Goal: Task Accomplishment & Management: Complete application form

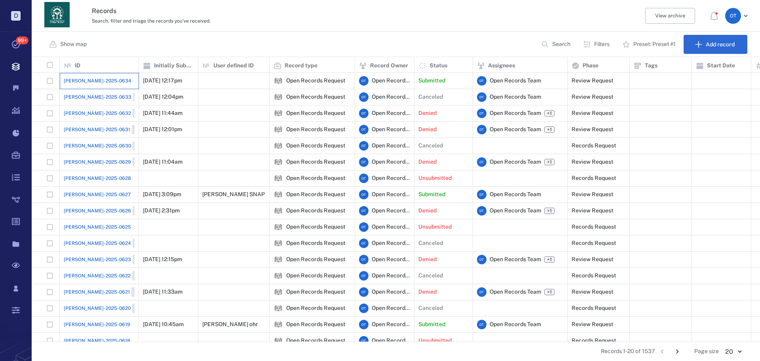
click at [89, 74] on div "[PERSON_NAME]-2025-0634" at bounding box center [99, 81] width 71 height 16
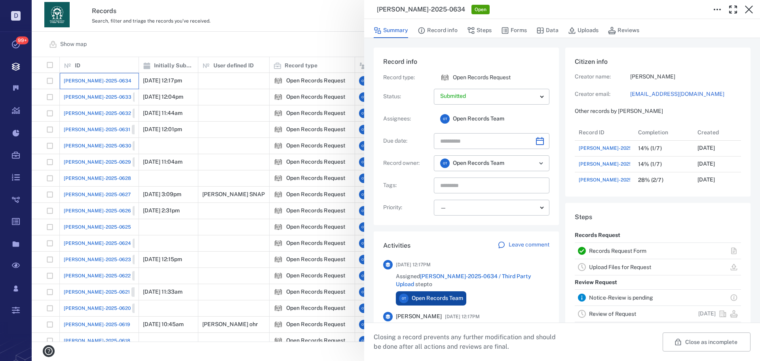
scroll to position [63, 151]
click at [519, 28] on button "Forms" at bounding box center [514, 30] width 26 height 15
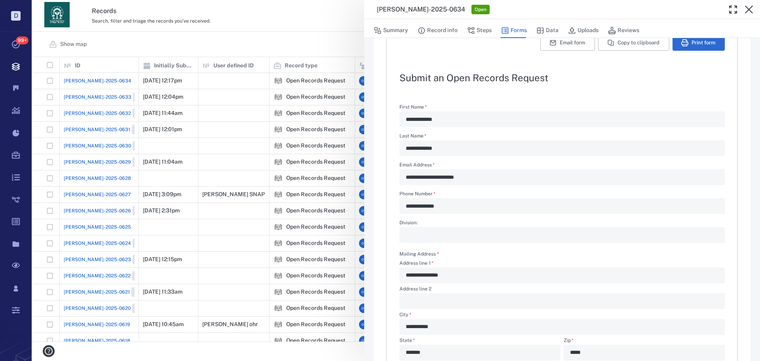
scroll to position [191, 0]
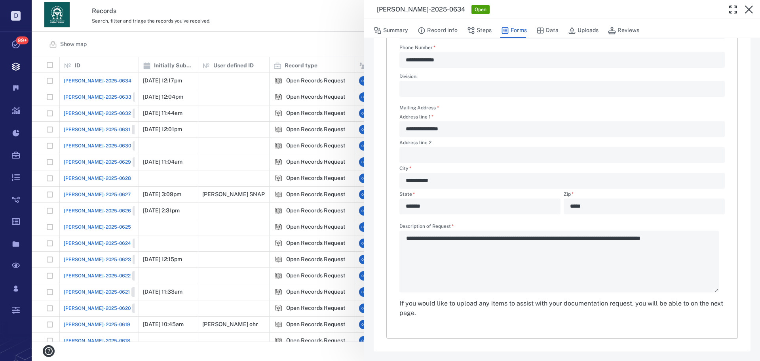
click at [296, 31] on div "**********" at bounding box center [396, 180] width 728 height 361
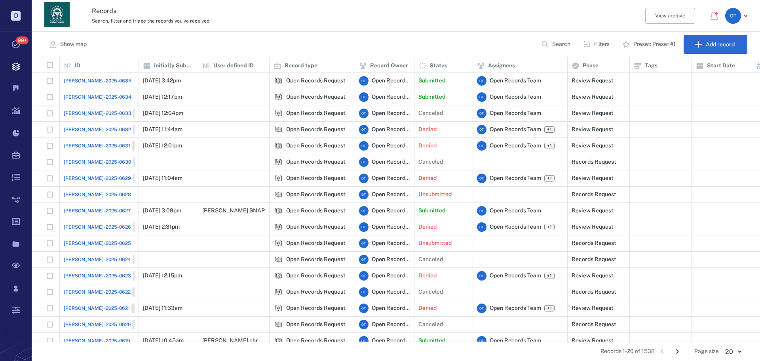
click at [95, 84] on span "[PERSON_NAME]-2025-0635" at bounding box center [98, 80] width 68 height 7
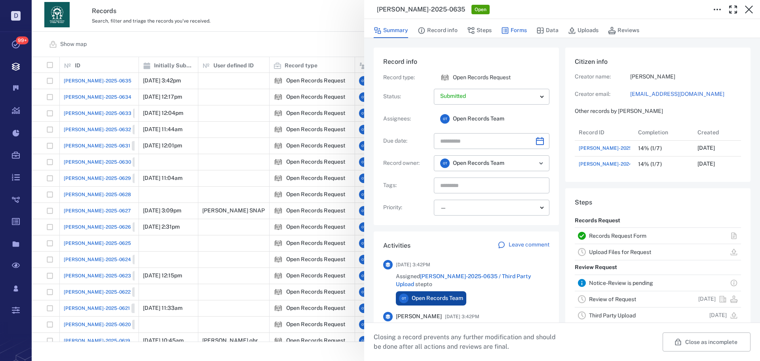
click at [507, 29] on icon "button" at bounding box center [505, 30] width 7 height 7
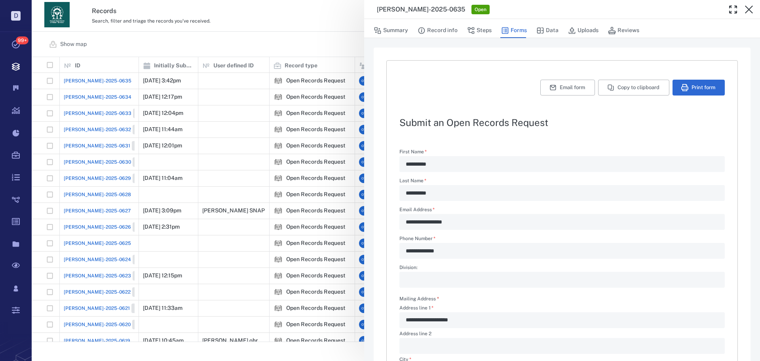
scroll to position [191, 0]
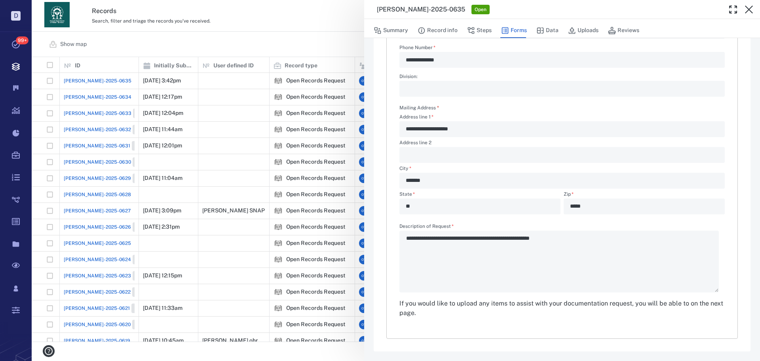
click at [314, 51] on div "**********" at bounding box center [396, 180] width 728 height 361
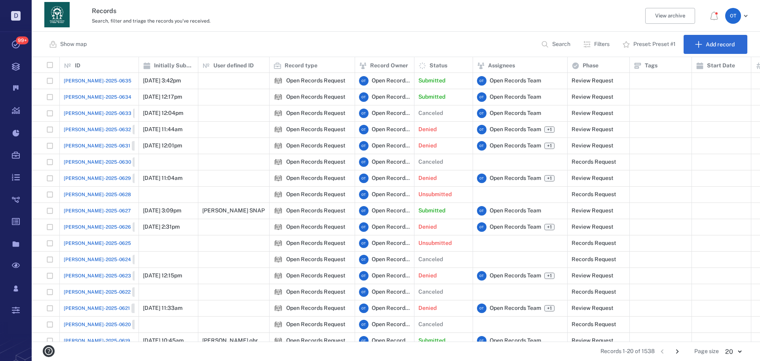
click at [83, 84] on span "[PERSON_NAME]-2025-0635" at bounding box center [98, 80] width 68 height 7
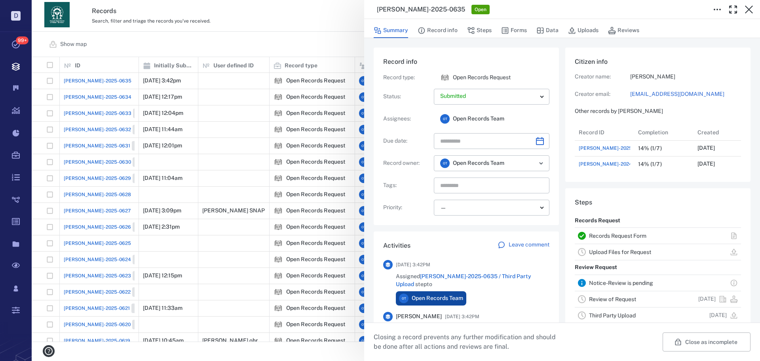
click at [478, 38] on div "Summary Record info Steps Forms Data Uploads Reviews" at bounding box center [562, 28] width 396 height 19
click at [480, 36] on button "Steps" at bounding box center [479, 30] width 25 height 15
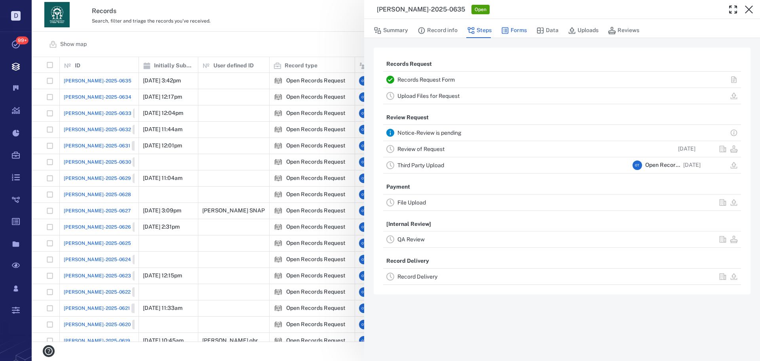
click at [509, 27] on button "Forms" at bounding box center [514, 30] width 26 height 15
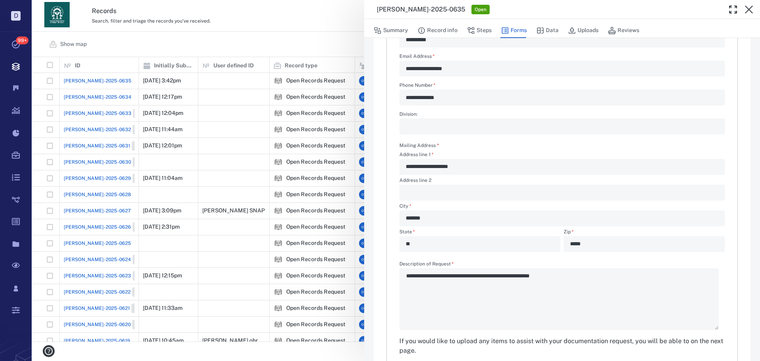
scroll to position [191, 0]
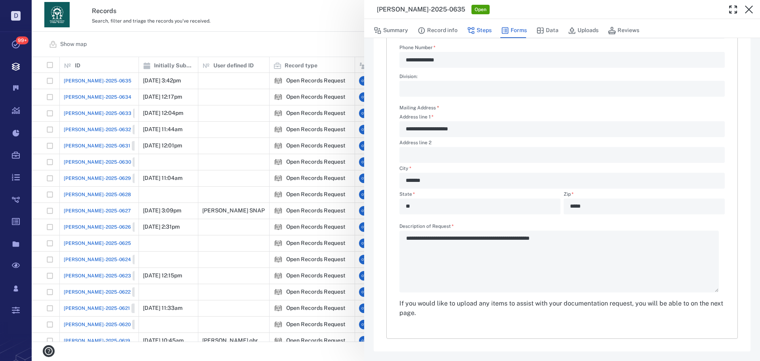
click at [482, 31] on button "Steps" at bounding box center [479, 30] width 25 height 15
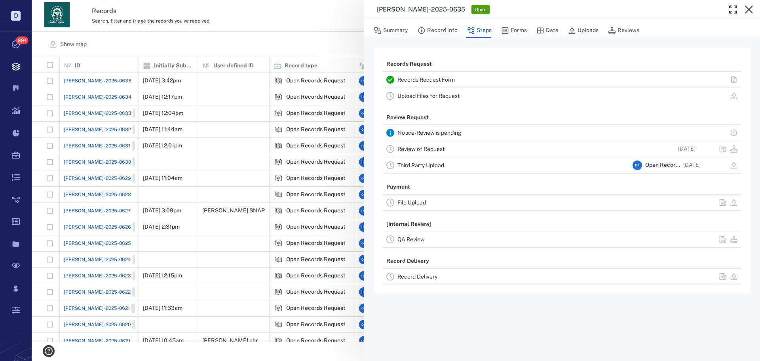
click at [415, 273] on link "Record Delivery" at bounding box center [417, 276] width 40 height 6
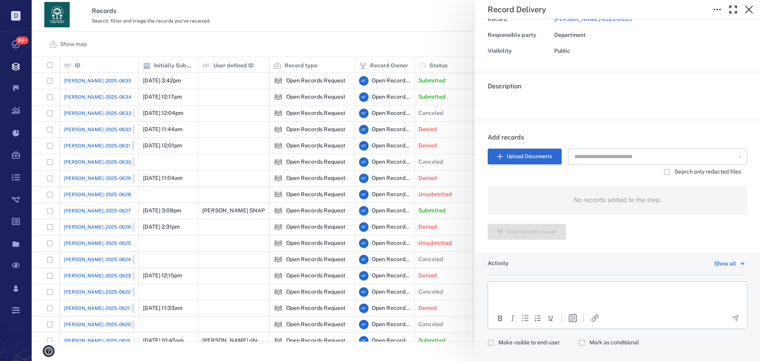
scroll to position [105, 0]
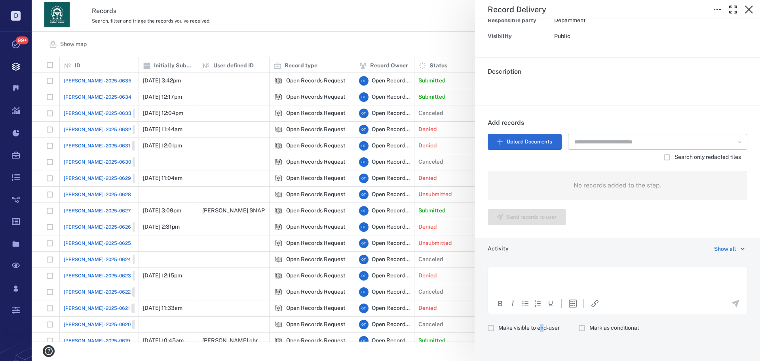
click at [542, 331] on span "Make visible to end-user" at bounding box center [528, 328] width 61 height 8
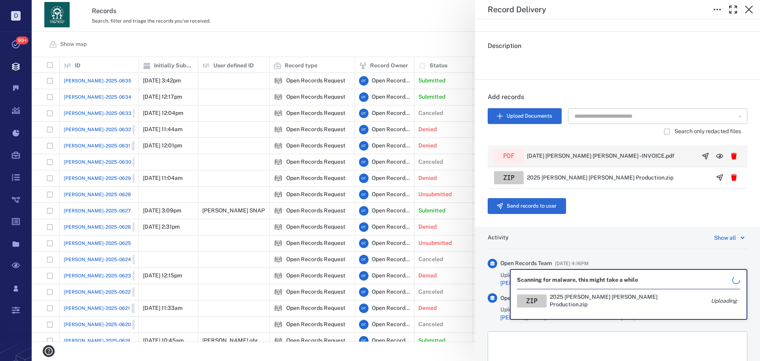
scroll to position [144, 0]
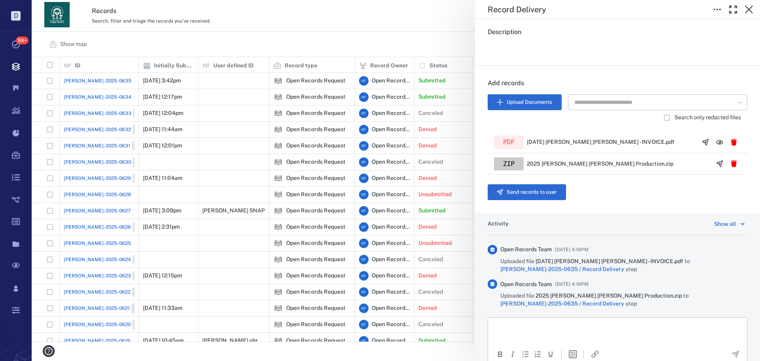
click at [549, 194] on button "Send records to user" at bounding box center [527, 192] width 78 height 16
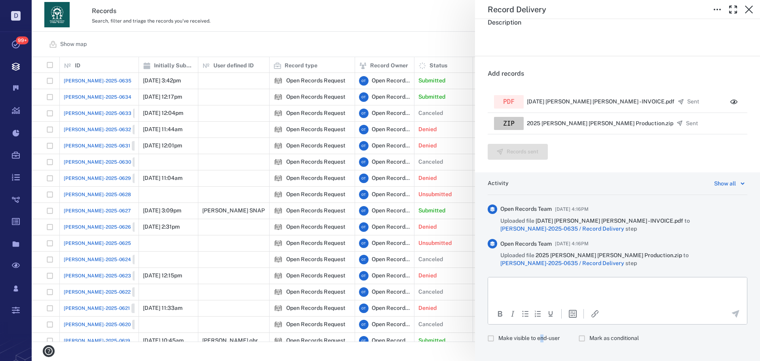
scroll to position [156, 0]
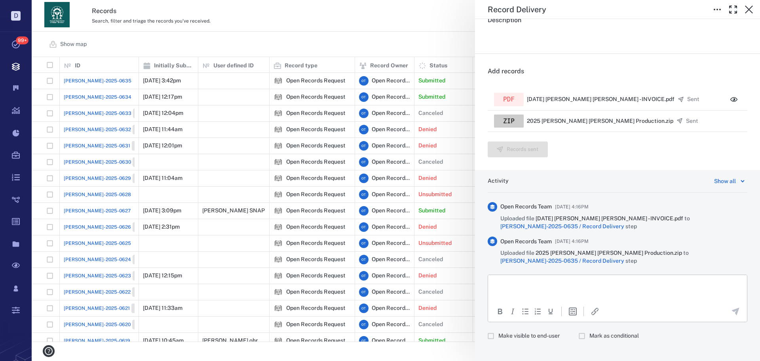
drag, startPoint x: 509, startPoint y: 325, endPoint x: 518, endPoint y: 321, distance: 10.3
click at [509, 332] on span "Make visible to end-user" at bounding box center [528, 336] width 61 height 8
click at [537, 326] on icon "Paste" at bounding box center [540, 324] width 9 height 9
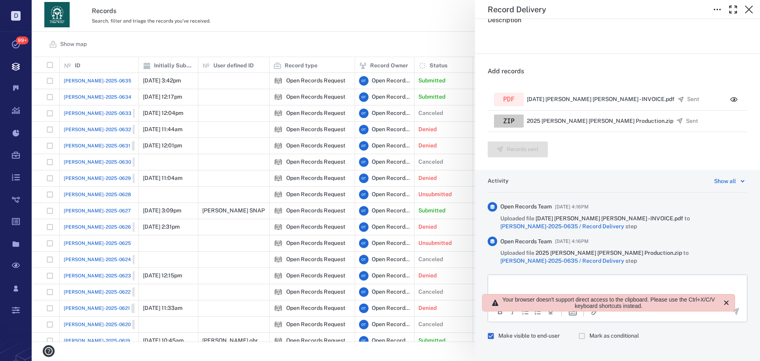
click at [530, 288] on html at bounding box center [617, 284] width 259 height 20
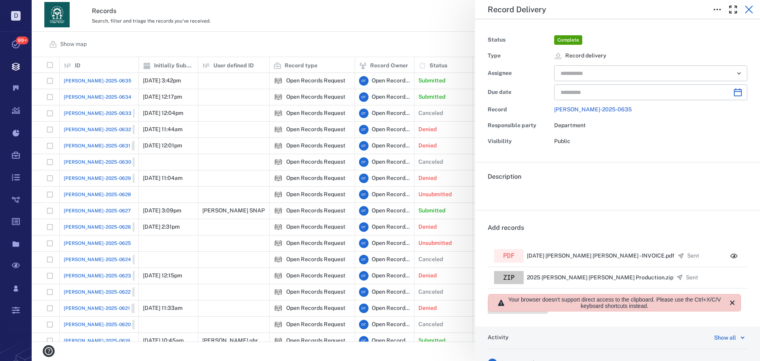
click at [749, 8] on icon "button" at bounding box center [748, 9] width 9 height 9
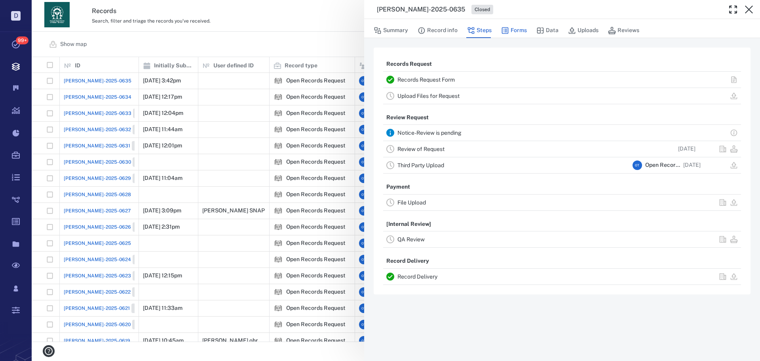
click at [508, 28] on icon "button" at bounding box center [505, 31] width 8 height 8
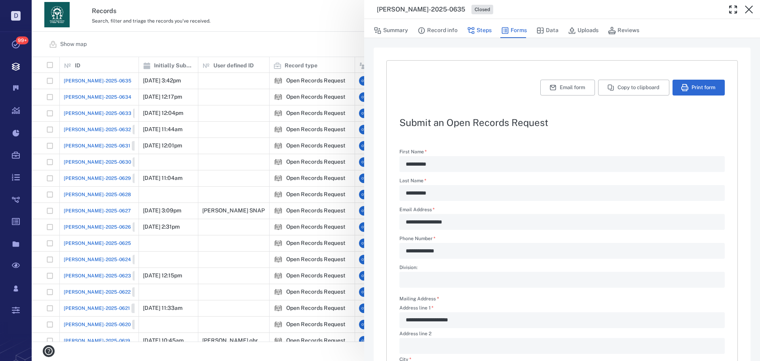
click at [480, 36] on button "Steps" at bounding box center [479, 30] width 25 height 15
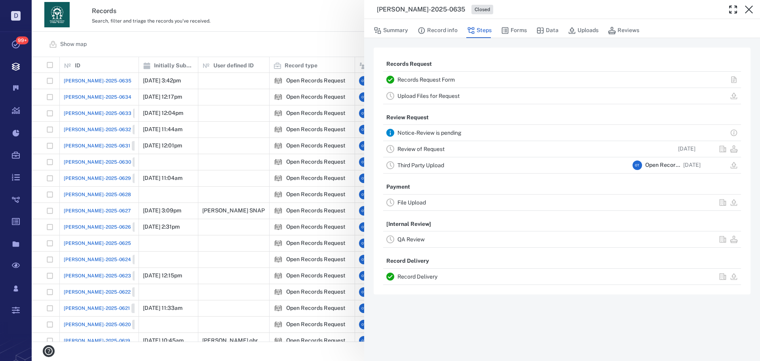
click at [413, 279] on link "Record Delivery" at bounding box center [417, 276] width 40 height 6
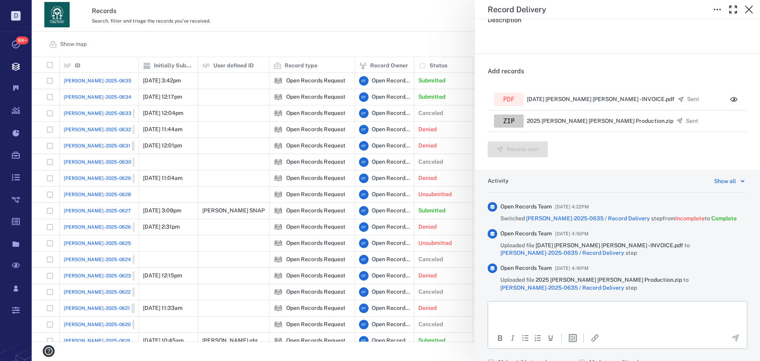
scroll to position [177, 0]
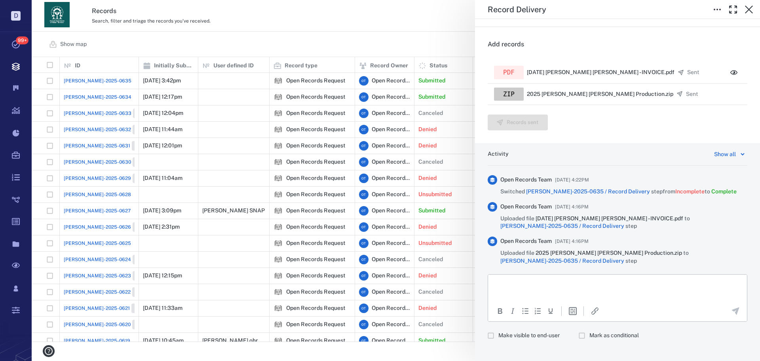
click at [522, 331] on span "Make visible to end-user" at bounding box center [528, 335] width 61 height 8
click at [536, 284] on p "Rich Text Area. Press ALT-0 for help." at bounding box center [617, 284] width 245 height 7
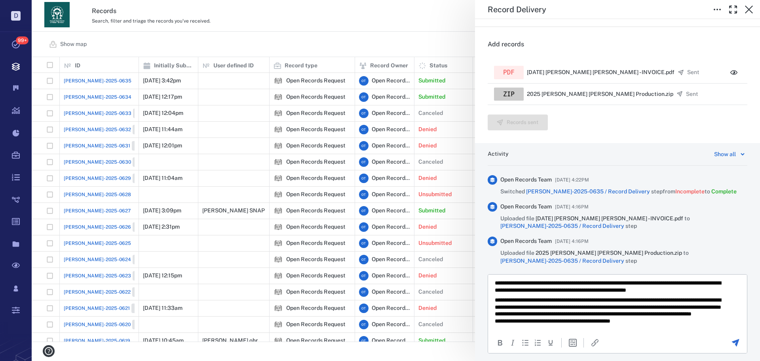
scroll to position [0, 0]
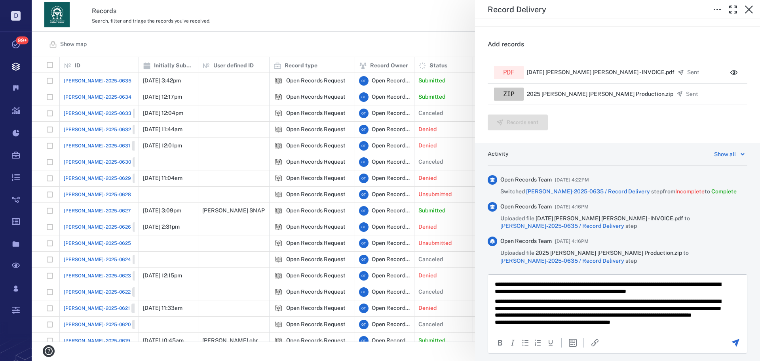
click at [537, 294] on body "**********" at bounding box center [617, 307] width 246 height 52
click at [537, 293] on p "**********" at bounding box center [611, 288] width 233 height 14
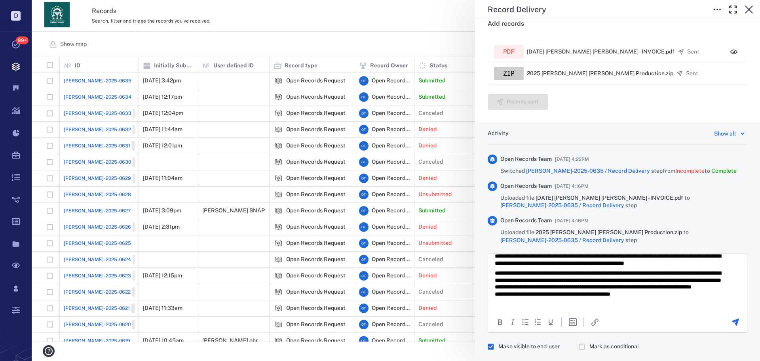
scroll to position [209, 0]
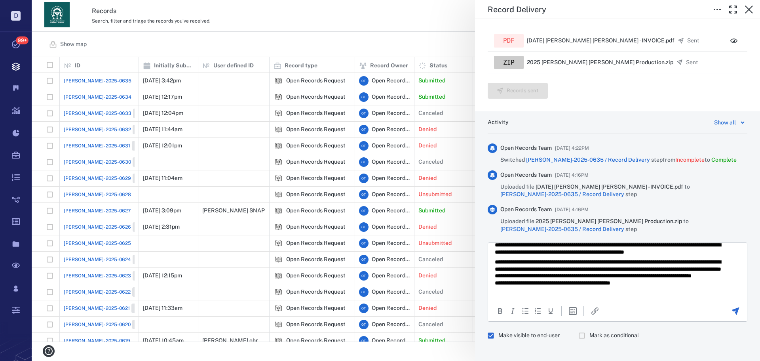
click at [732, 307] on icon "Send the comment" at bounding box center [736, 311] width 8 height 8
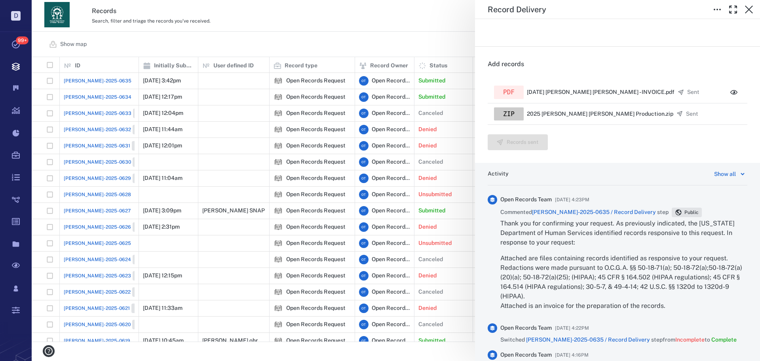
scroll to position [0, 0]
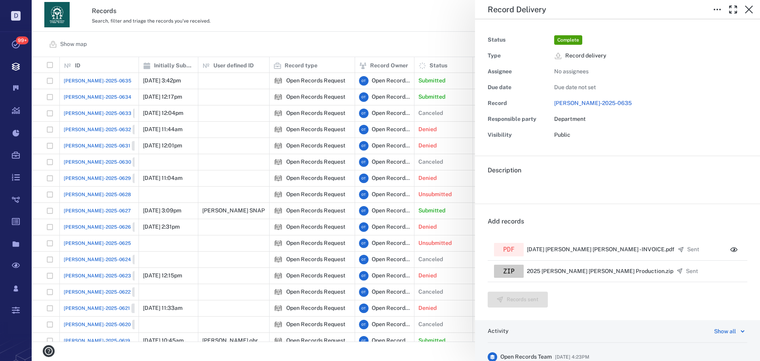
drag, startPoint x: 400, startPoint y: 50, endPoint x: 386, endPoint y: 49, distance: 13.9
click at [398, 50] on div "Record Delivery Status Complete Type Record delivery Assignee No assignees Due …" at bounding box center [396, 180] width 728 height 361
click at [266, 32] on div "Record Delivery Status Complete Type Record delivery Assignee No assignees Due …" at bounding box center [396, 180] width 728 height 361
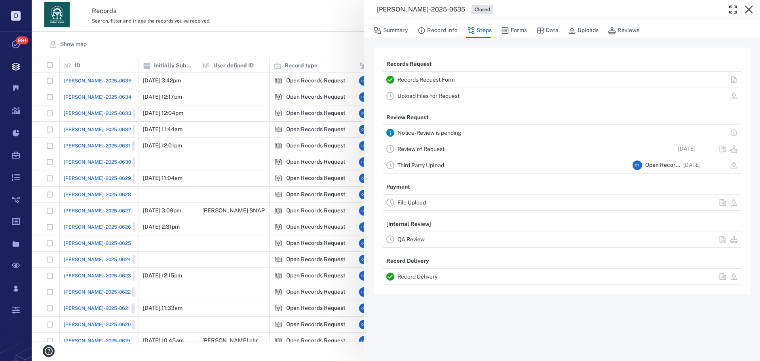
click at [263, 35] on div "[PERSON_NAME]-2025-0635 Closed Summary Record info Steps Forms Data Uploads Rev…" at bounding box center [396, 180] width 728 height 361
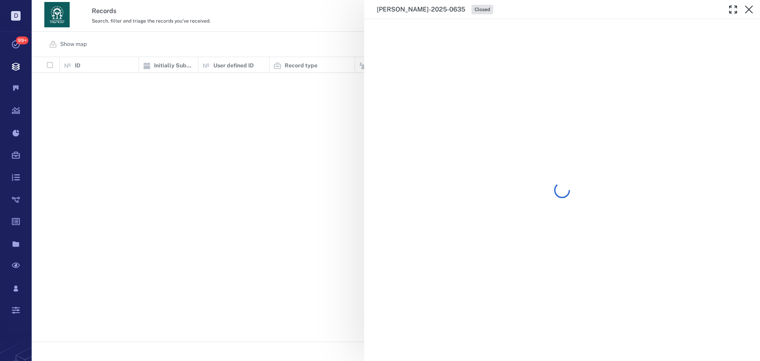
scroll to position [278, 723]
click at [276, 44] on div "ORR-2025-0635 Closed" at bounding box center [396, 180] width 728 height 361
